Goal: Task Accomplishment & Management: Use online tool/utility

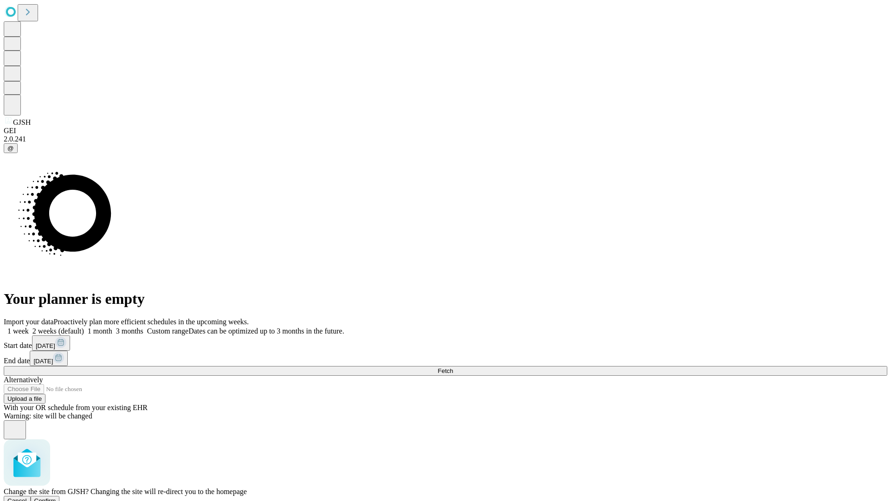
click at [56, 498] on span "Confirm" at bounding box center [45, 501] width 22 height 7
click at [112, 327] on label "1 month" at bounding box center [98, 331] width 28 height 8
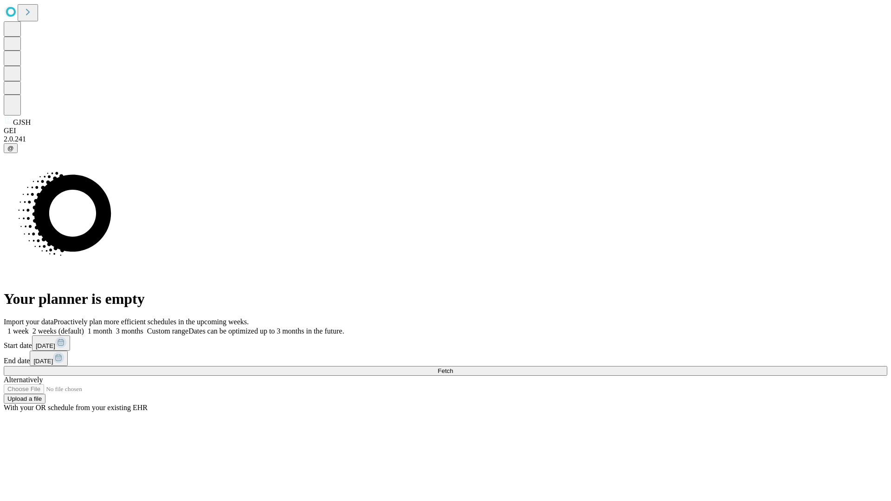
click at [453, 368] on span "Fetch" at bounding box center [445, 371] width 15 height 7
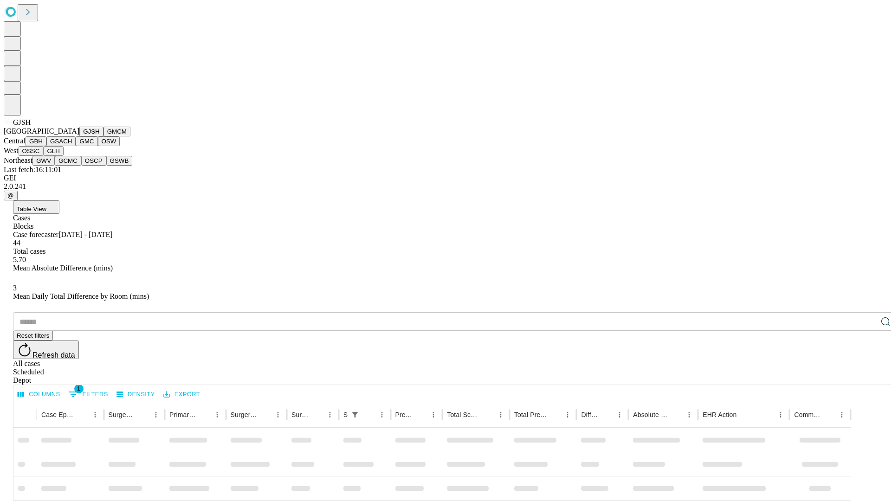
click at [103, 136] on button "GMCM" at bounding box center [116, 132] width 27 height 10
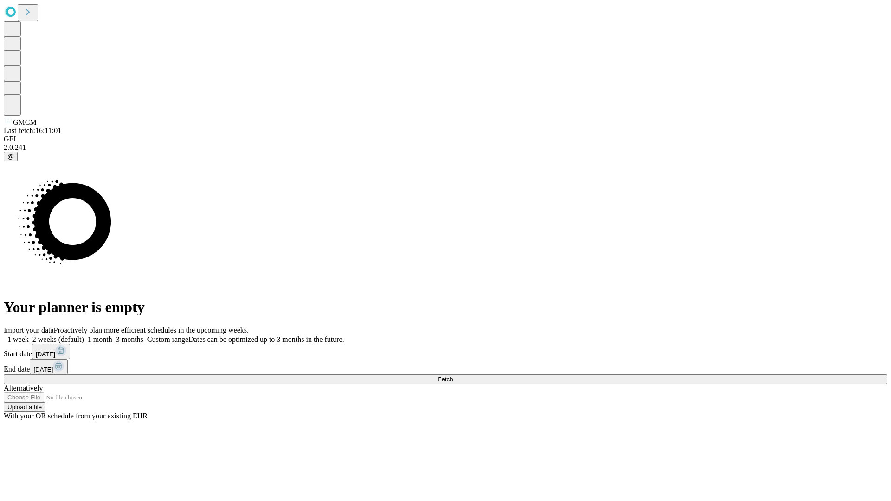
click at [112, 336] on label "1 month" at bounding box center [98, 340] width 28 height 8
click at [453, 376] on span "Fetch" at bounding box center [445, 379] width 15 height 7
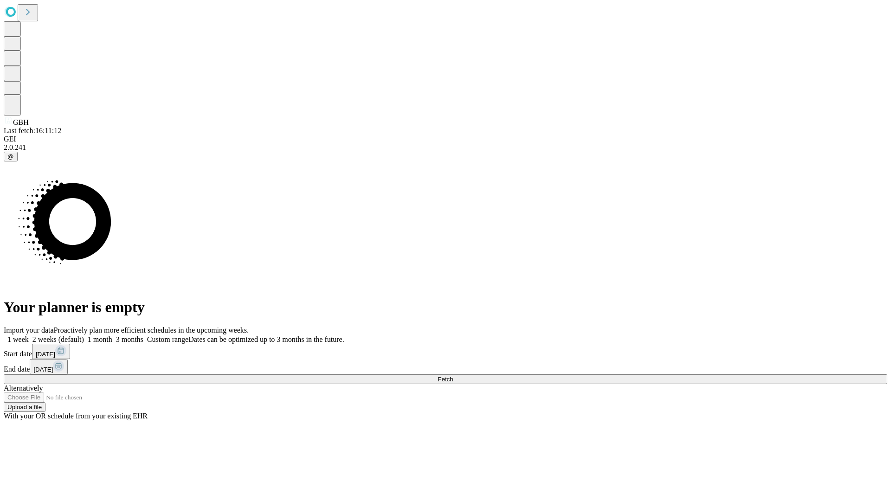
click at [112, 336] on label "1 month" at bounding box center [98, 340] width 28 height 8
click at [453, 376] on span "Fetch" at bounding box center [445, 379] width 15 height 7
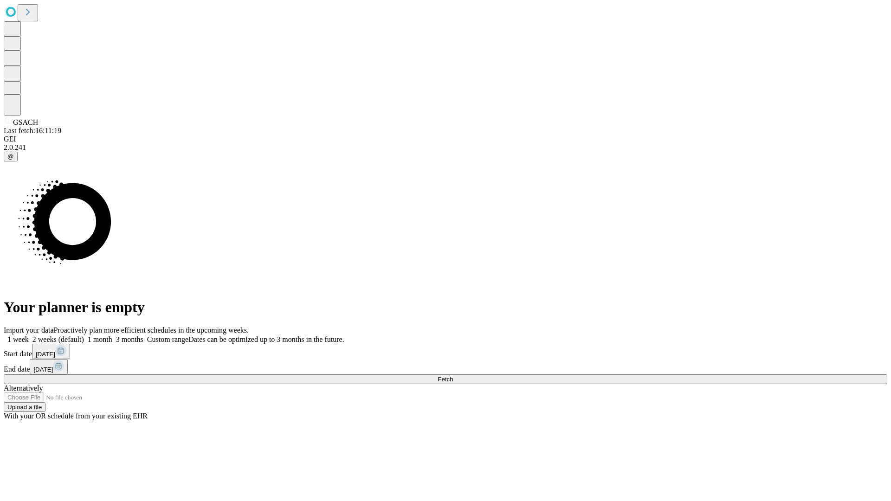
click at [112, 336] on label "1 month" at bounding box center [98, 340] width 28 height 8
click at [453, 376] on span "Fetch" at bounding box center [445, 379] width 15 height 7
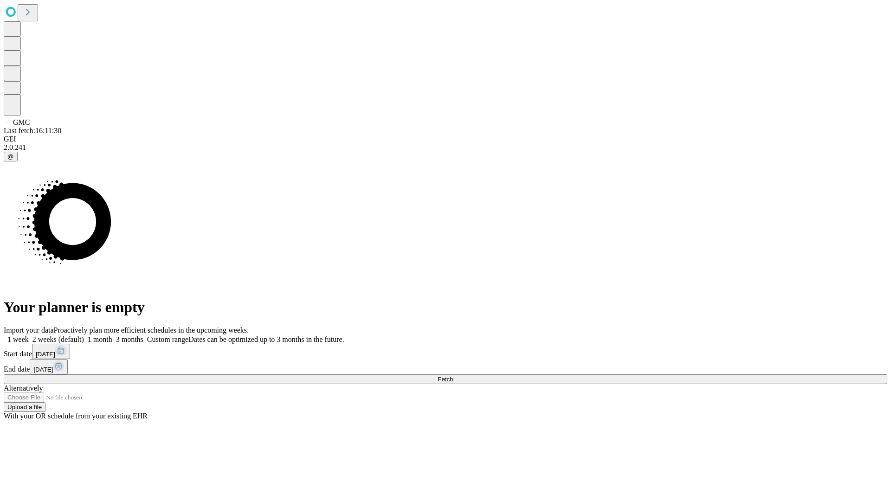
click at [112, 336] on label "1 month" at bounding box center [98, 340] width 28 height 8
click at [453, 376] on span "Fetch" at bounding box center [445, 379] width 15 height 7
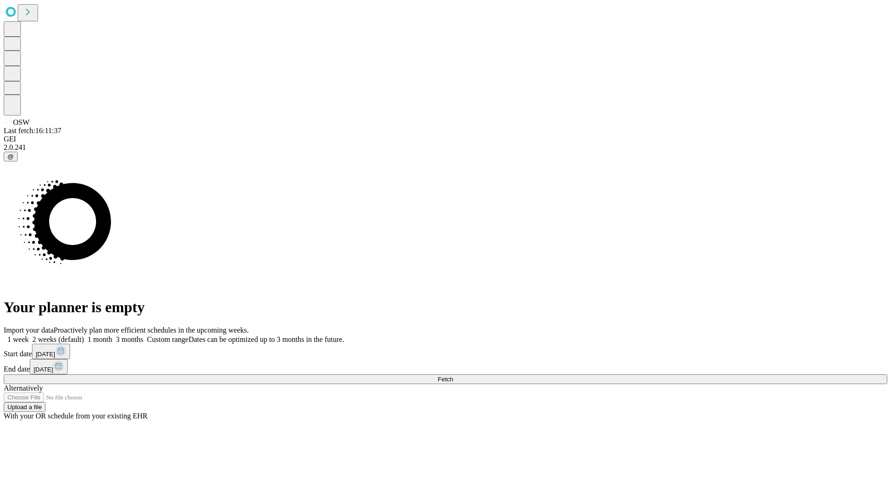
click at [112, 336] on label "1 month" at bounding box center [98, 340] width 28 height 8
click at [453, 376] on span "Fetch" at bounding box center [445, 379] width 15 height 7
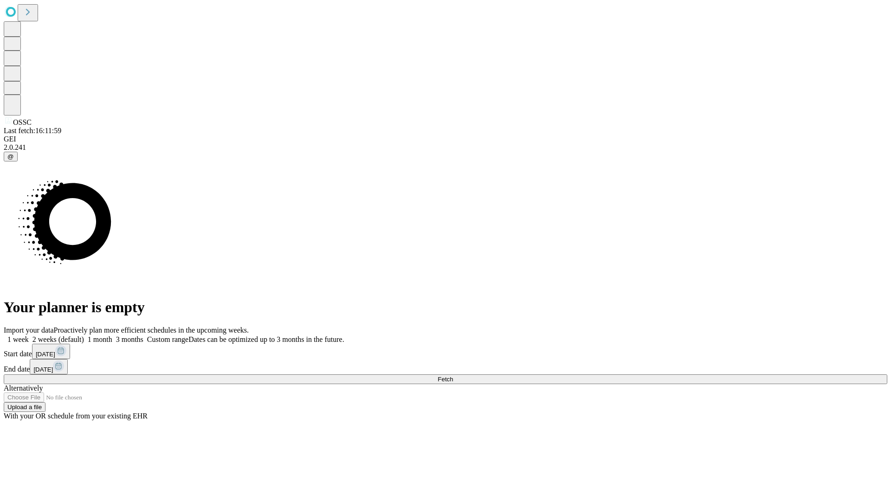
click at [112, 336] on label "1 month" at bounding box center [98, 340] width 28 height 8
click at [453, 376] on span "Fetch" at bounding box center [445, 379] width 15 height 7
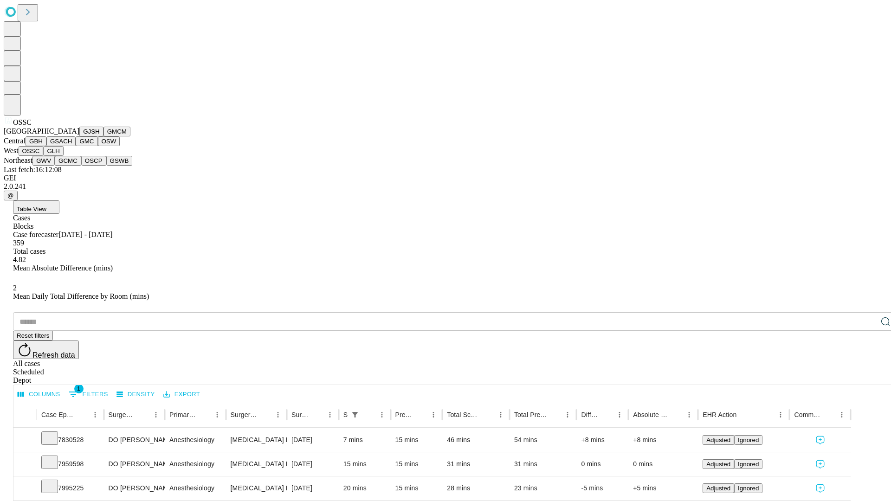
click at [63, 156] on button "GLH" at bounding box center [53, 151] width 20 height 10
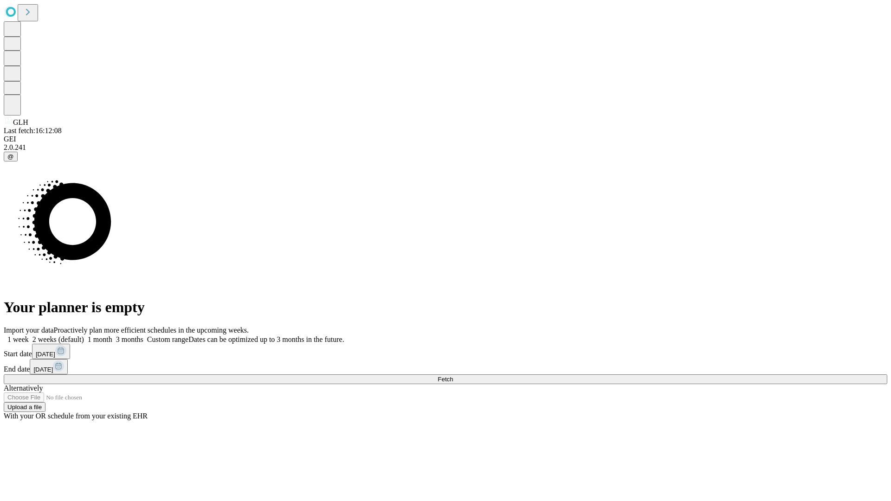
click at [112, 336] on label "1 month" at bounding box center [98, 340] width 28 height 8
click at [453, 376] on span "Fetch" at bounding box center [445, 379] width 15 height 7
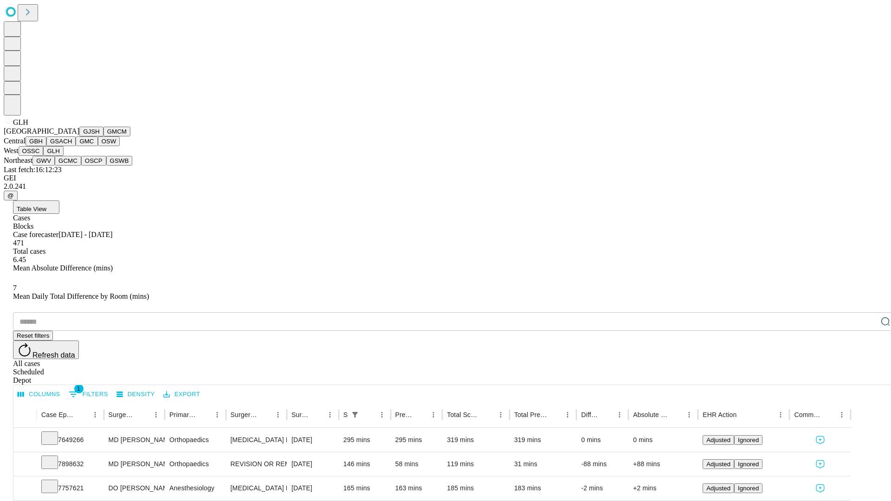
click at [55, 166] on button "GWV" at bounding box center [43, 161] width 22 height 10
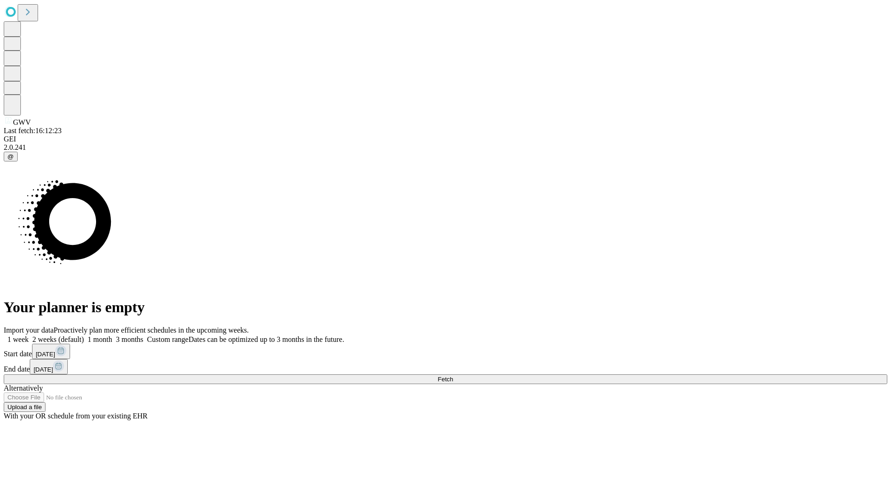
click at [112, 336] on label "1 month" at bounding box center [98, 340] width 28 height 8
click at [453, 376] on span "Fetch" at bounding box center [445, 379] width 15 height 7
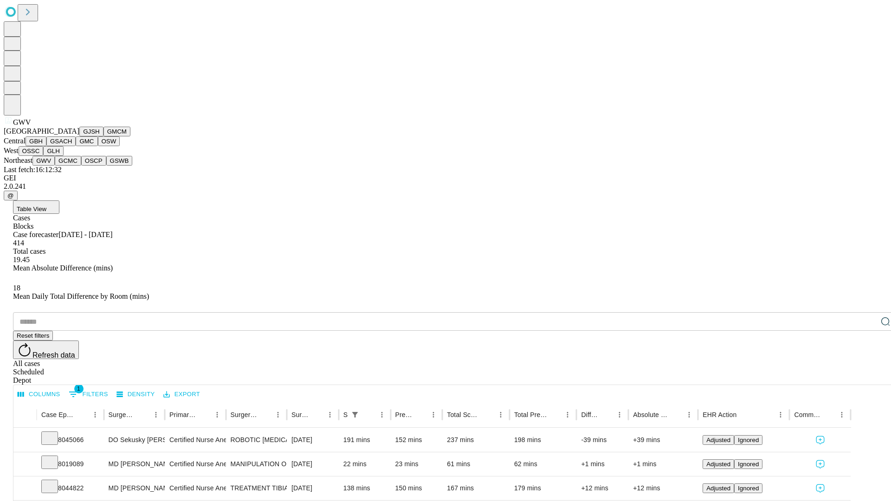
click at [72, 166] on button "GCMC" at bounding box center [68, 161] width 26 height 10
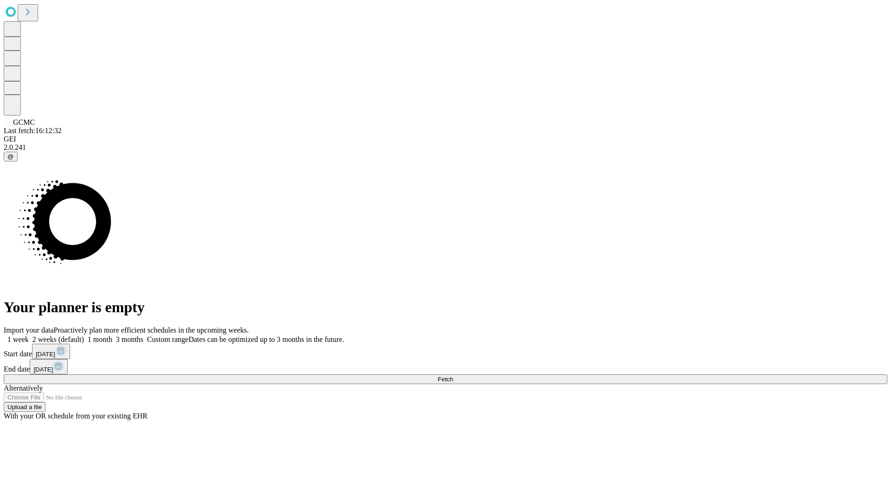
click at [112, 336] on label "1 month" at bounding box center [98, 340] width 28 height 8
click at [453, 376] on span "Fetch" at bounding box center [445, 379] width 15 height 7
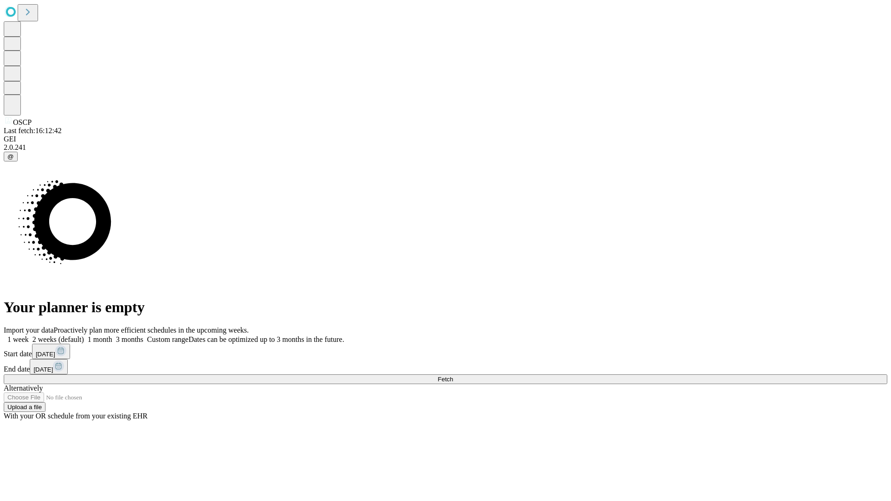
click at [112, 336] on label "1 month" at bounding box center [98, 340] width 28 height 8
click at [453, 376] on span "Fetch" at bounding box center [445, 379] width 15 height 7
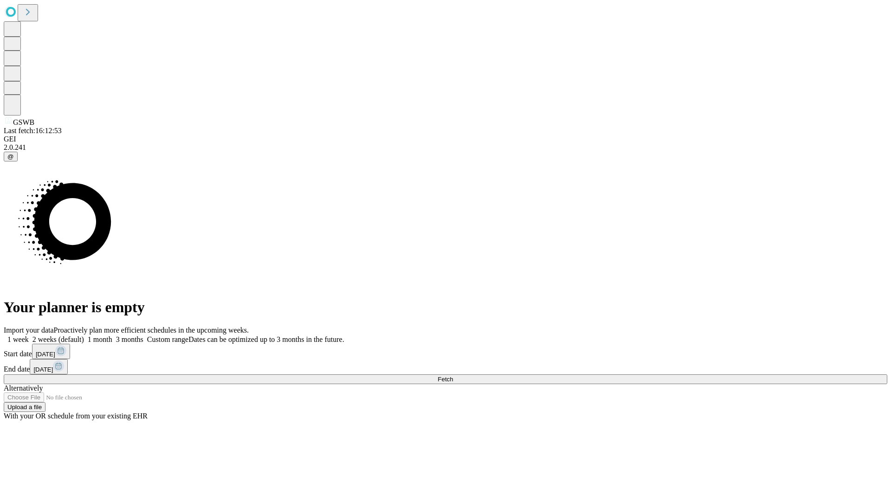
click at [112, 336] on label "1 month" at bounding box center [98, 340] width 28 height 8
click at [453, 376] on span "Fetch" at bounding box center [445, 379] width 15 height 7
